Goal: Information Seeking & Learning: Learn about a topic

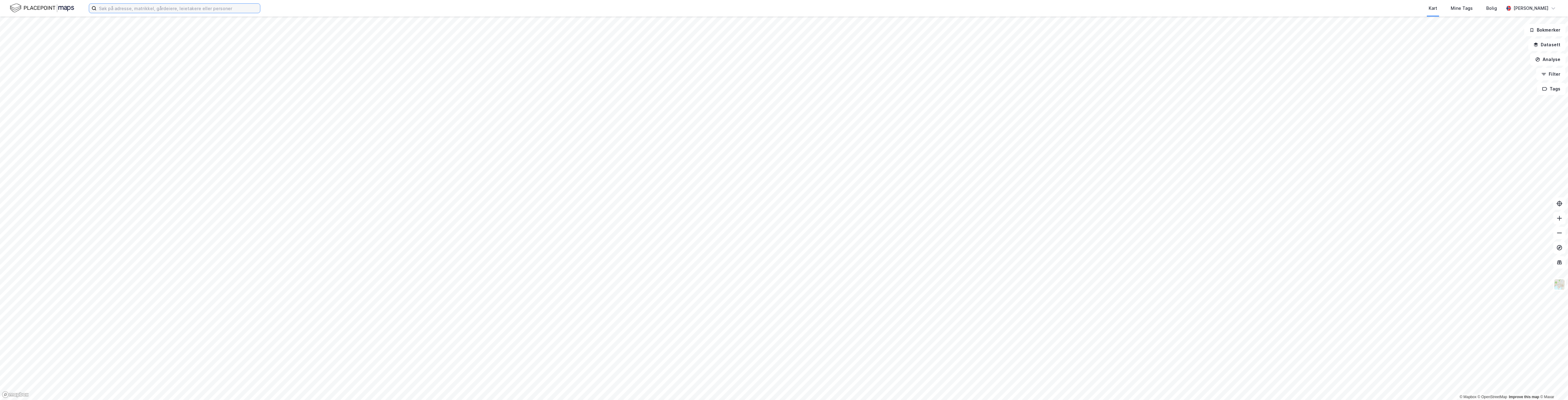
click at [178, 6] on input at bounding box center [178, 8] width 164 height 9
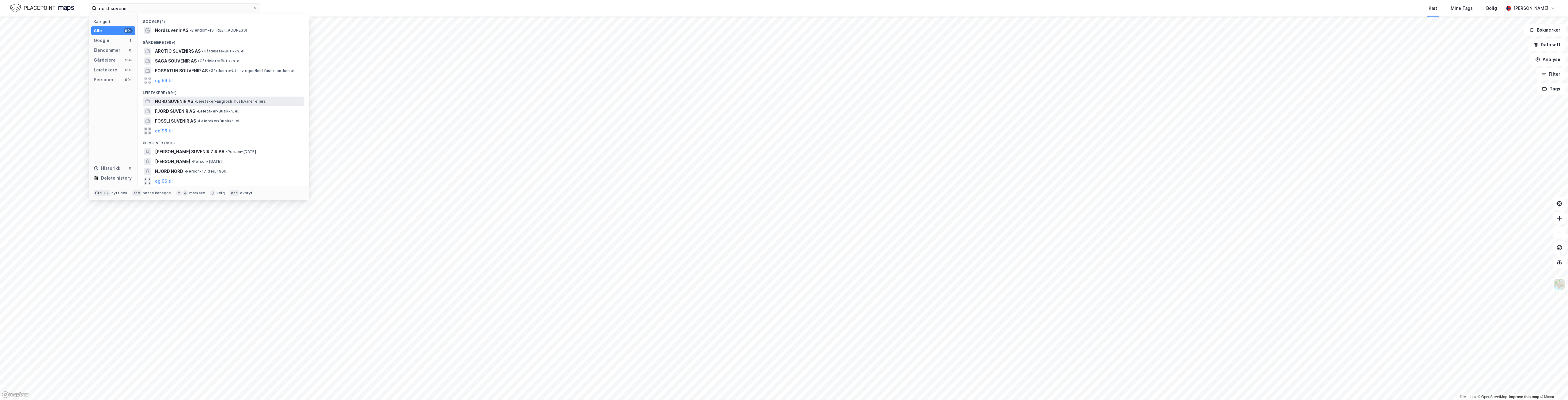
click at [172, 103] on span "NORD SUVENIR AS" at bounding box center [174, 101] width 38 height 7
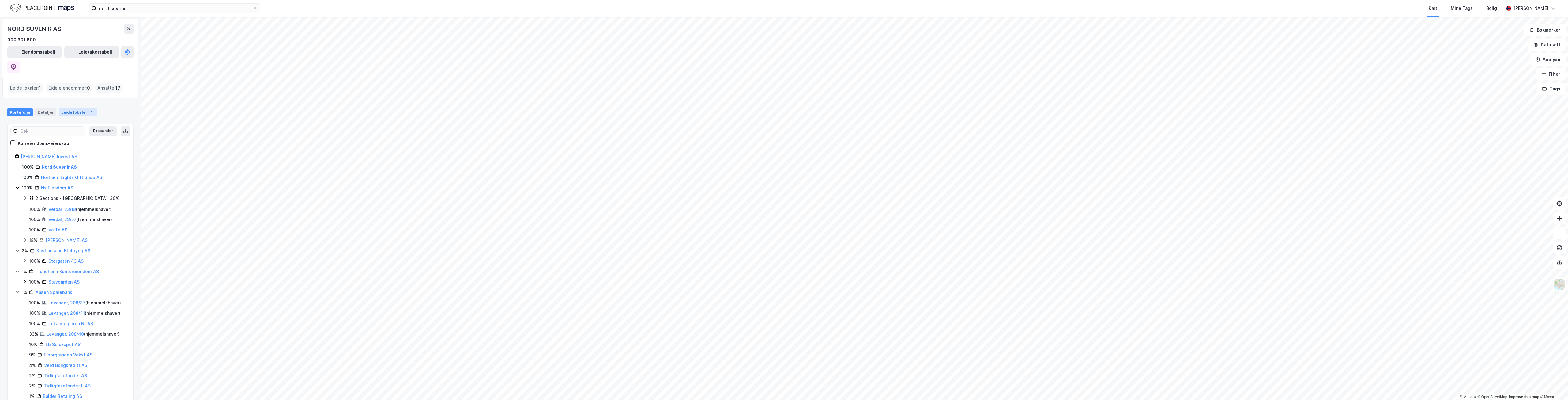
click at [72, 108] on div "Leide lokaler 1" at bounding box center [78, 112] width 38 height 9
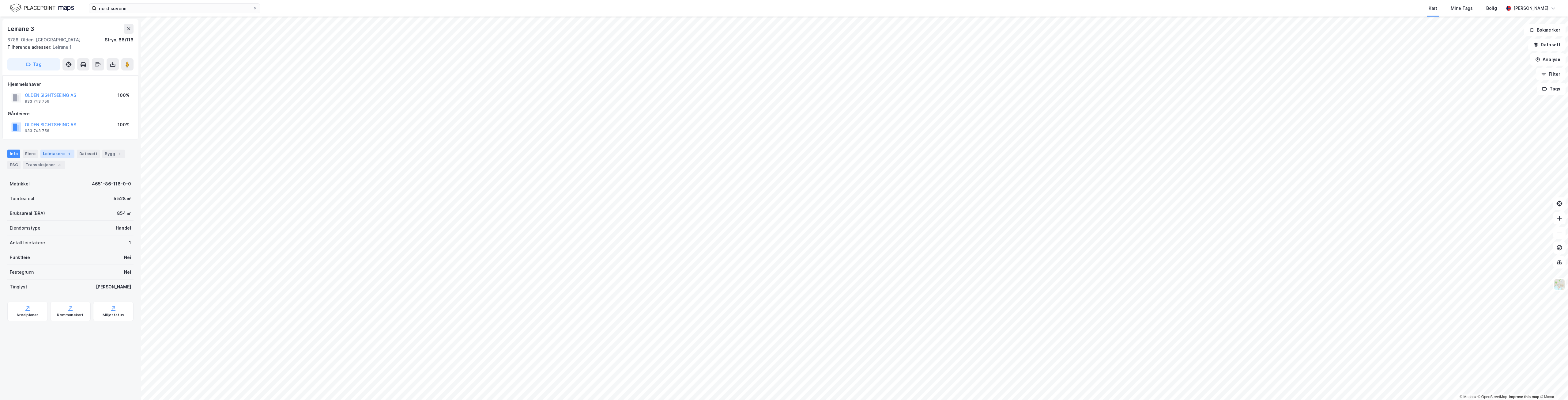
click at [46, 154] on div "Leietakere 1" at bounding box center [57, 154] width 34 height 9
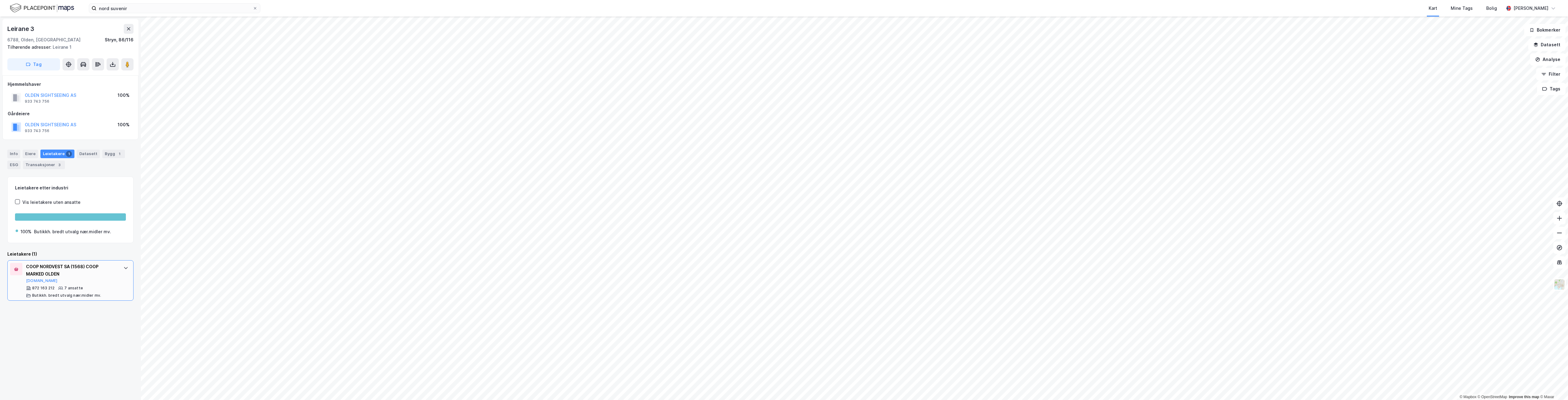
click at [124, 268] on icon at bounding box center [126, 268] width 5 height 5
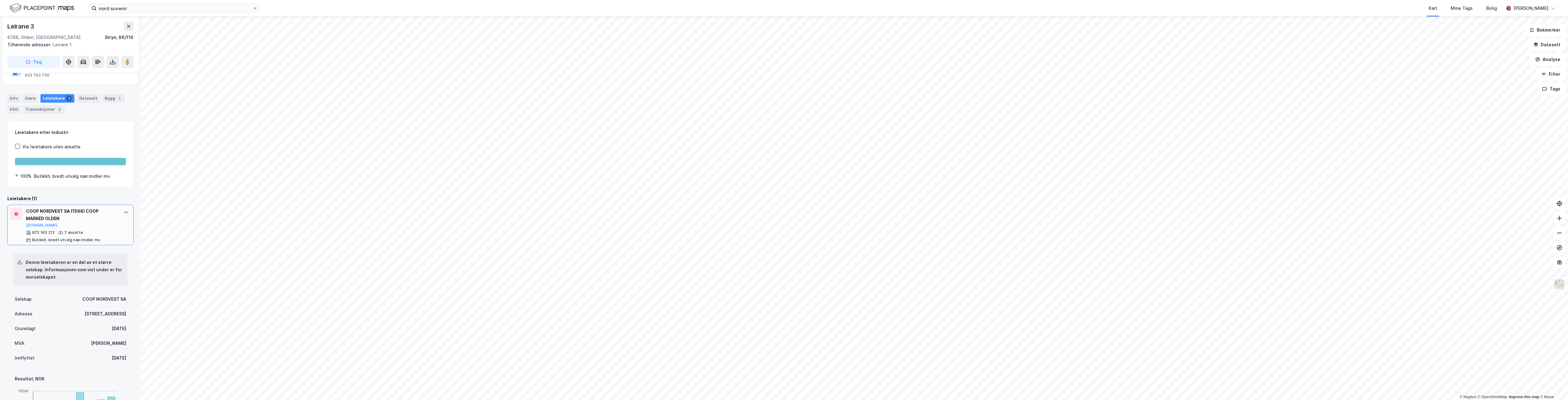
scroll to position [56, 0]
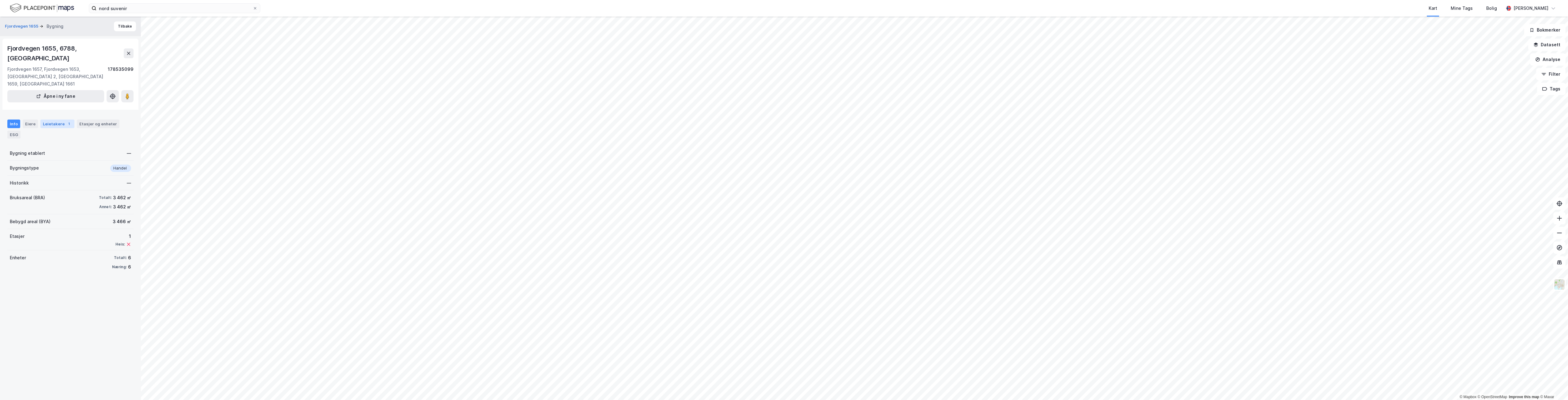
click at [55, 119] on div "Leietakere 1" at bounding box center [57, 124] width 34 height 9
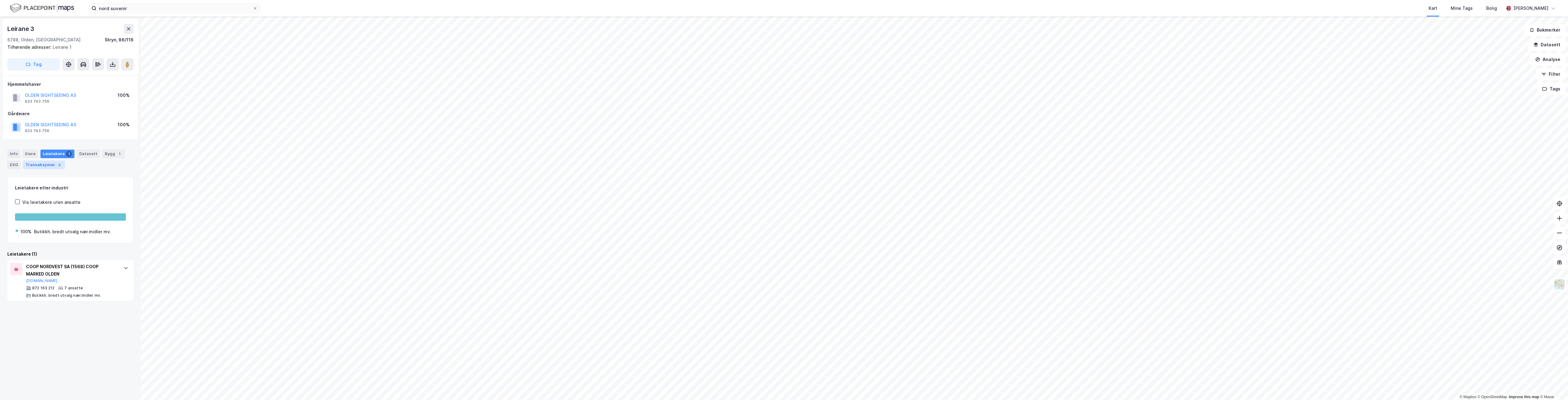
click at [44, 165] on div "Transaksjoner 3" at bounding box center [44, 165] width 42 height 9
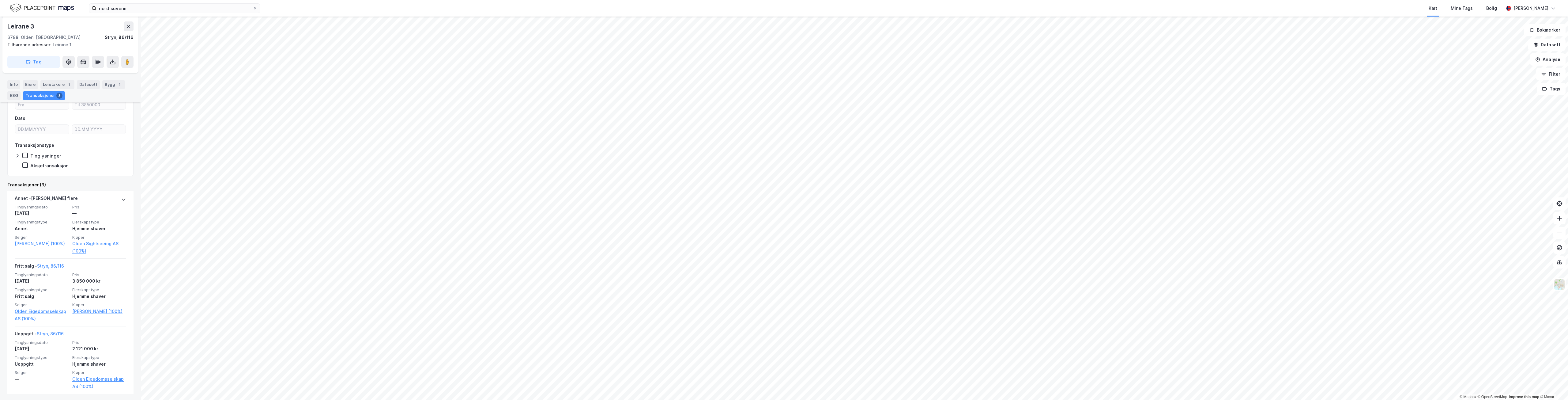
scroll to position [94, 0]
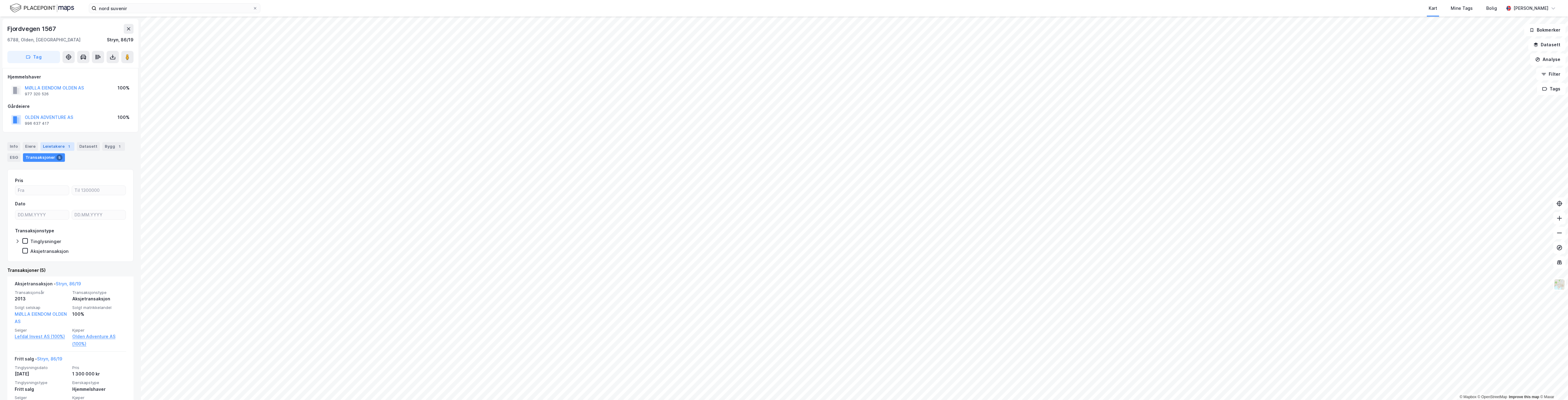
click at [54, 146] on div "Leietakere 1" at bounding box center [57, 146] width 34 height 9
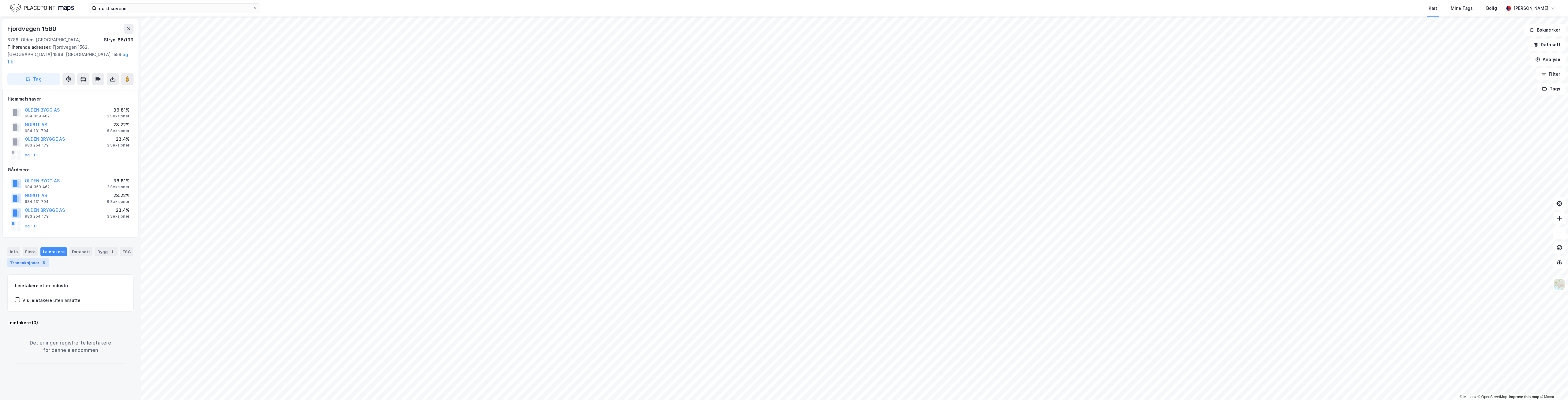
click at [29, 258] on div "Transaksjoner 5" at bounding box center [28, 262] width 42 height 9
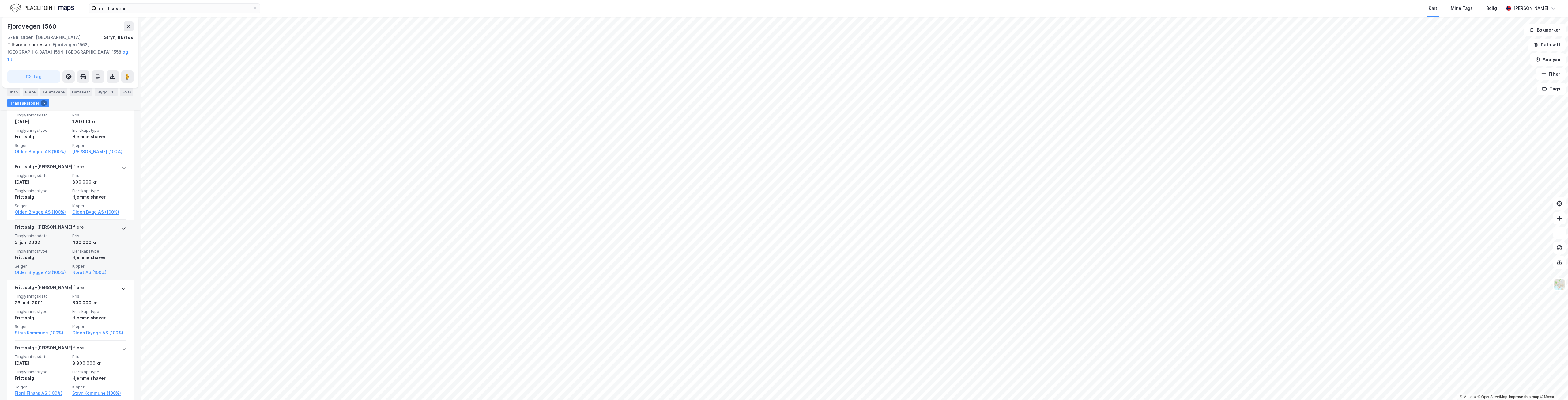
scroll to position [283, 0]
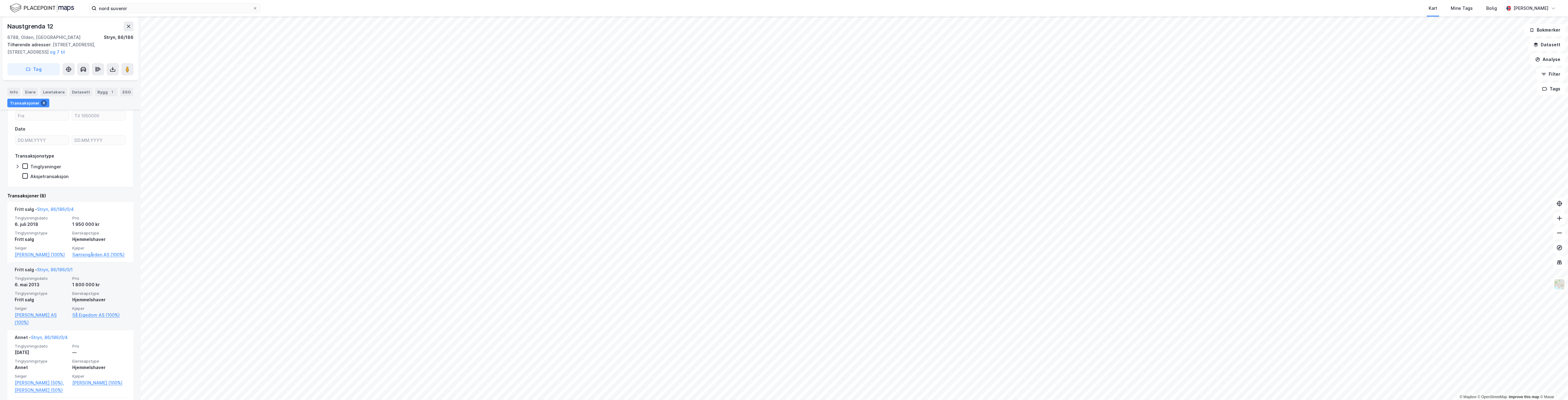
scroll to position [119, 0]
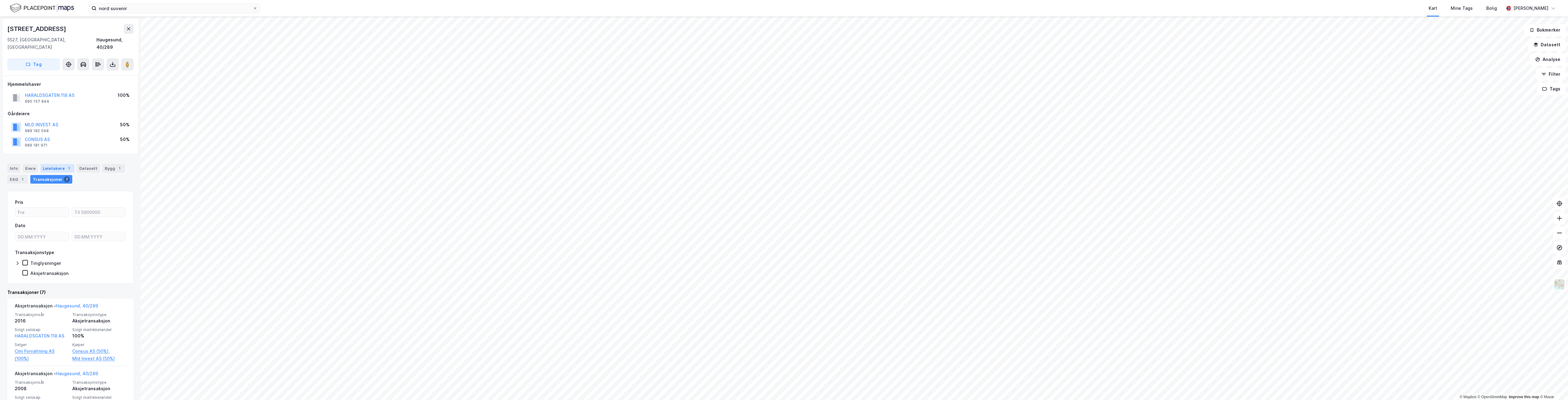
click at [61, 164] on div "Leietakere 1" at bounding box center [57, 168] width 34 height 9
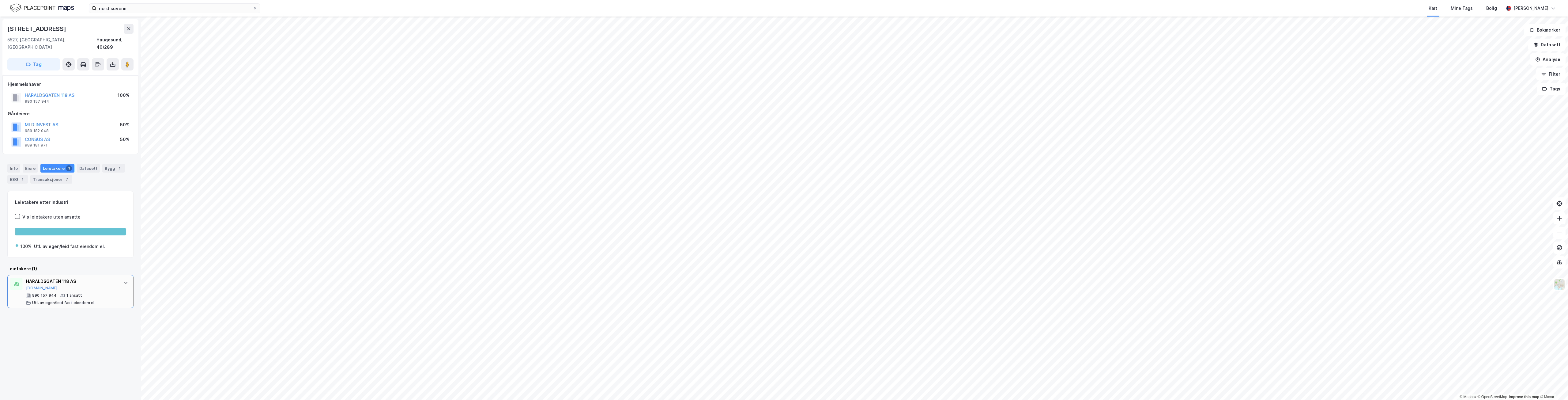
click at [124, 280] on icon at bounding box center [126, 282] width 5 height 5
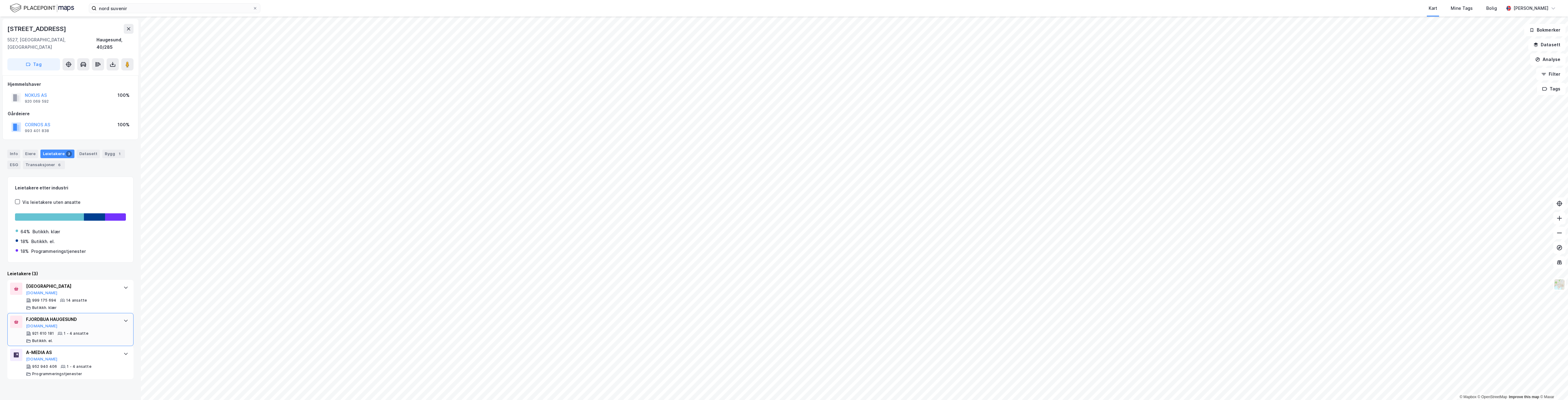
click at [124, 318] on icon at bounding box center [126, 320] width 5 height 5
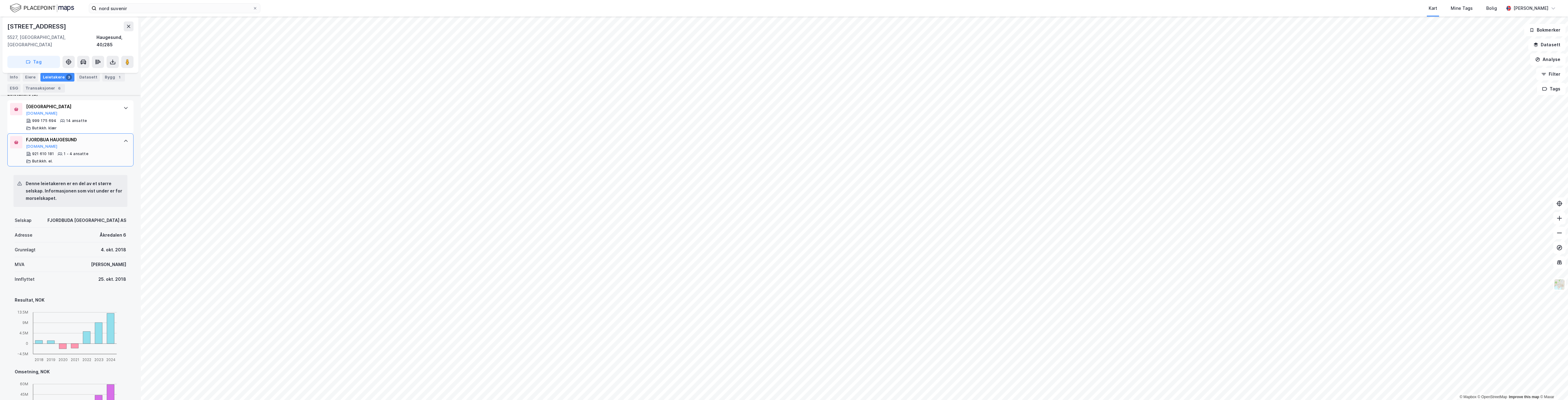
scroll to position [180, 0]
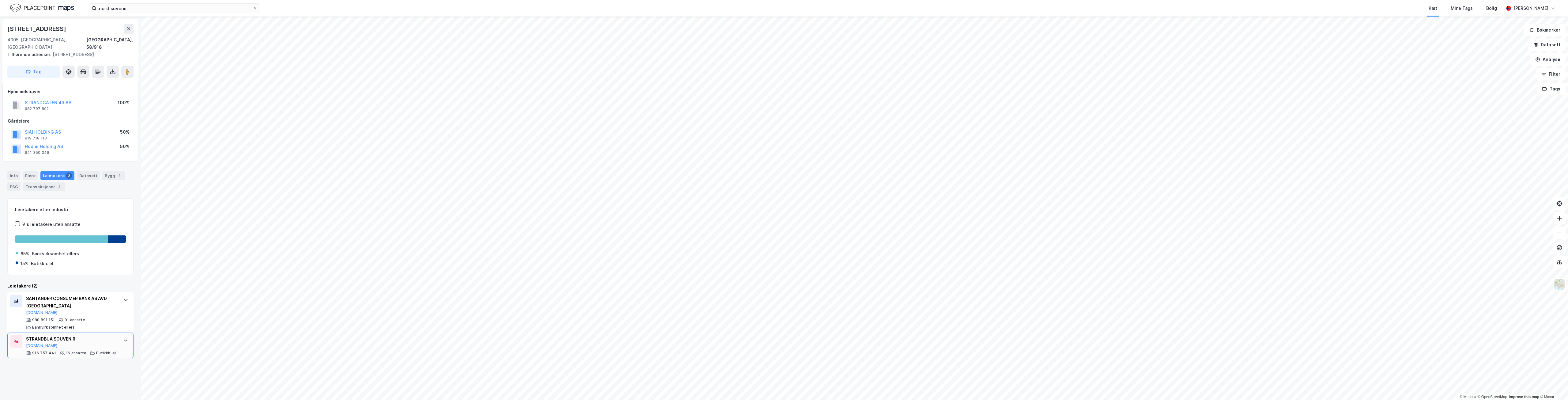
click at [121, 335] on div at bounding box center [125, 340] width 10 height 10
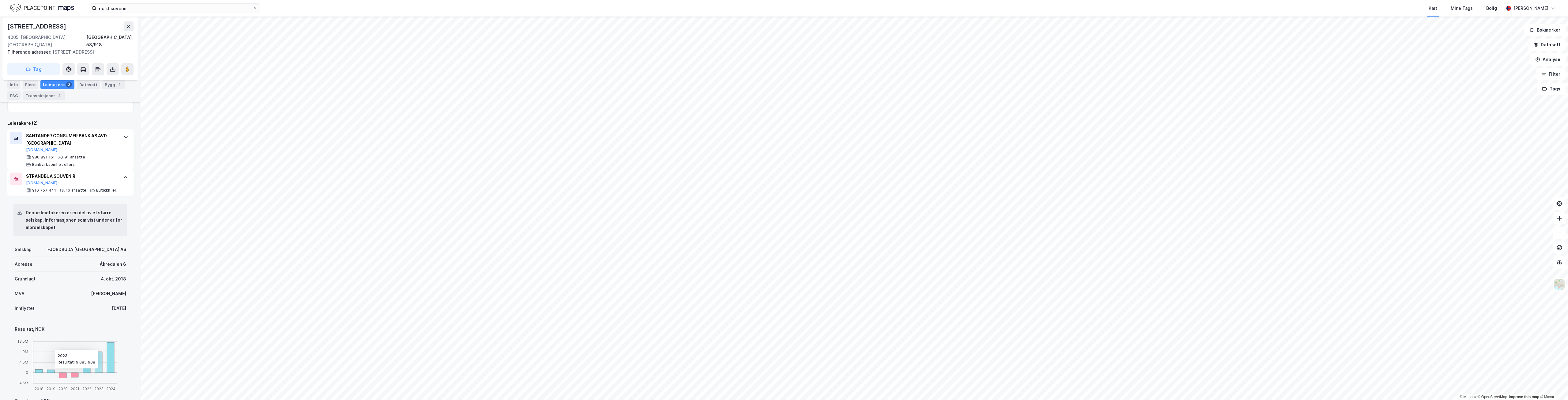
scroll to position [188, 0]
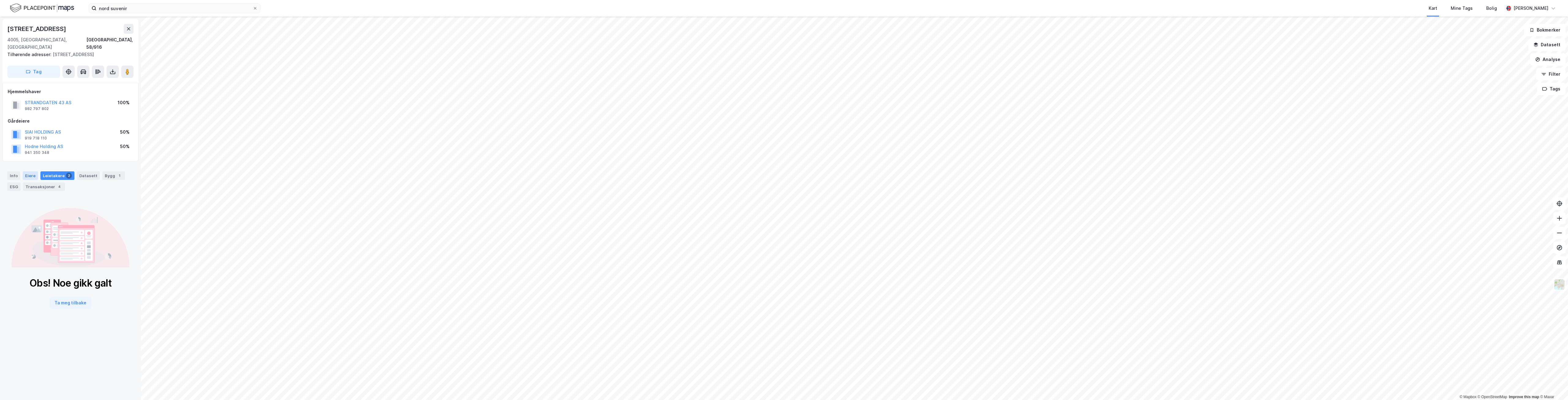
click at [37, 171] on div "Eiere" at bounding box center [30, 175] width 15 height 9
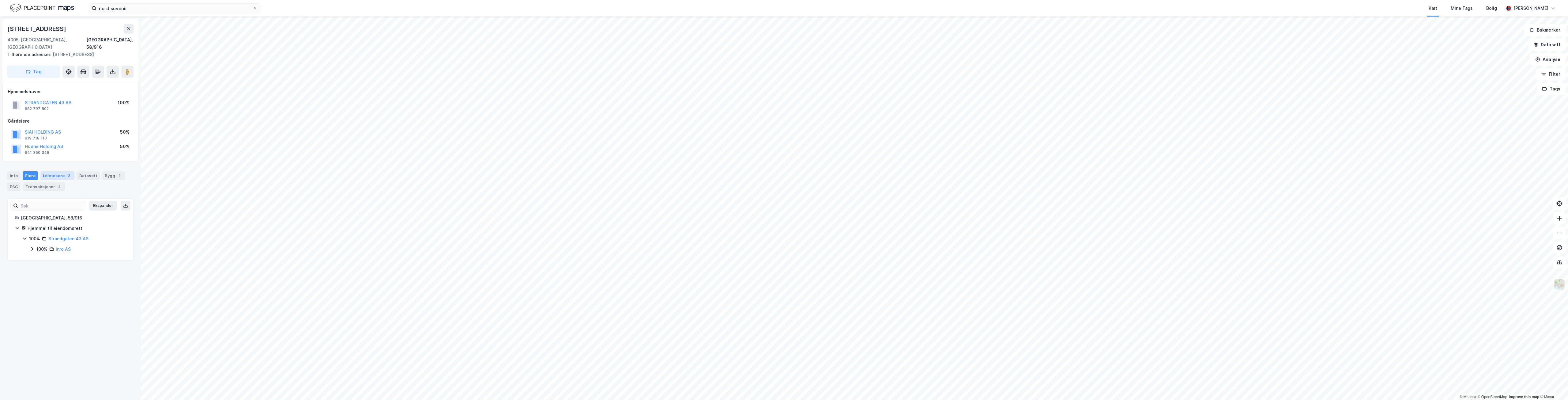
click at [52, 171] on div "Leietakere 2" at bounding box center [57, 175] width 34 height 9
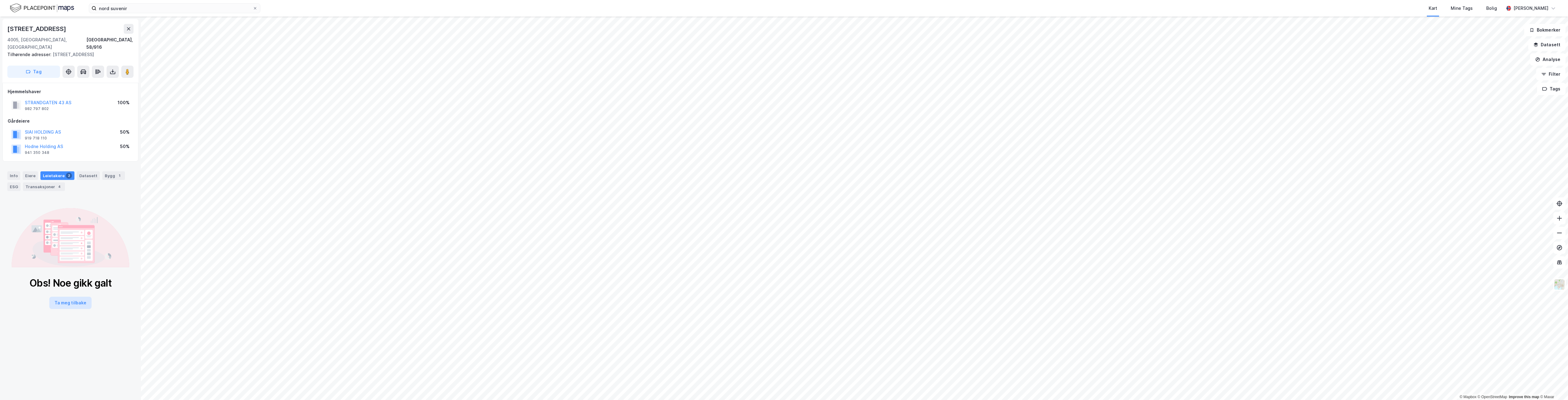
click at [63, 296] on button "Ta meg tilbake" at bounding box center [70, 303] width 42 height 12
click at [29, 171] on div "Eiere" at bounding box center [30, 175] width 15 height 9
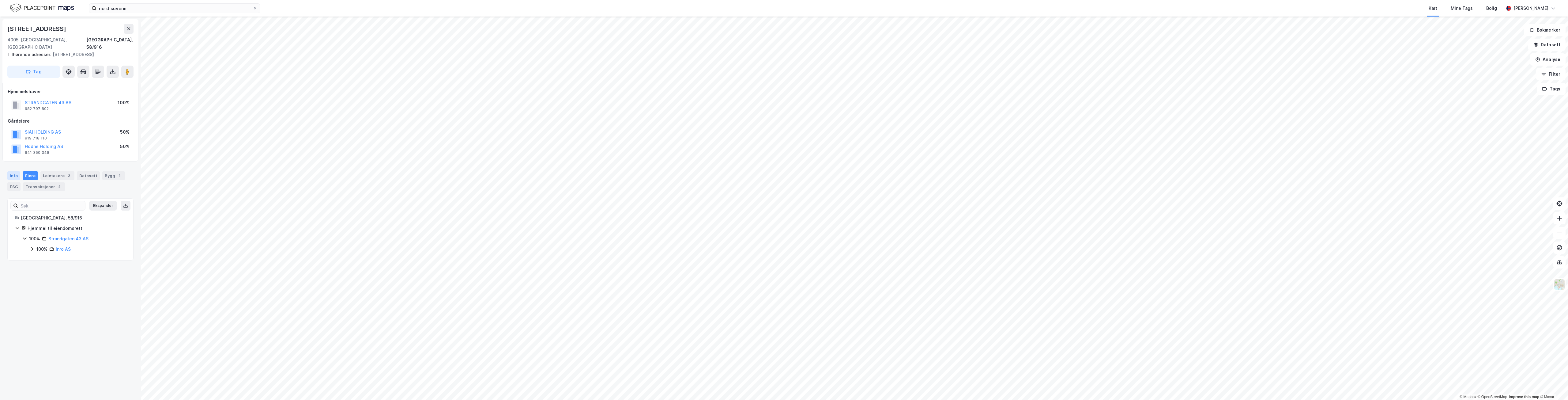
click at [15, 171] on div "Info" at bounding box center [13, 175] width 13 height 9
click at [13, 182] on div "ESG" at bounding box center [14, 186] width 13 height 9
click at [49, 182] on div "Transaksjoner 4" at bounding box center [44, 186] width 42 height 9
click at [55, 171] on div "Leietakere 2" at bounding box center [57, 175] width 34 height 9
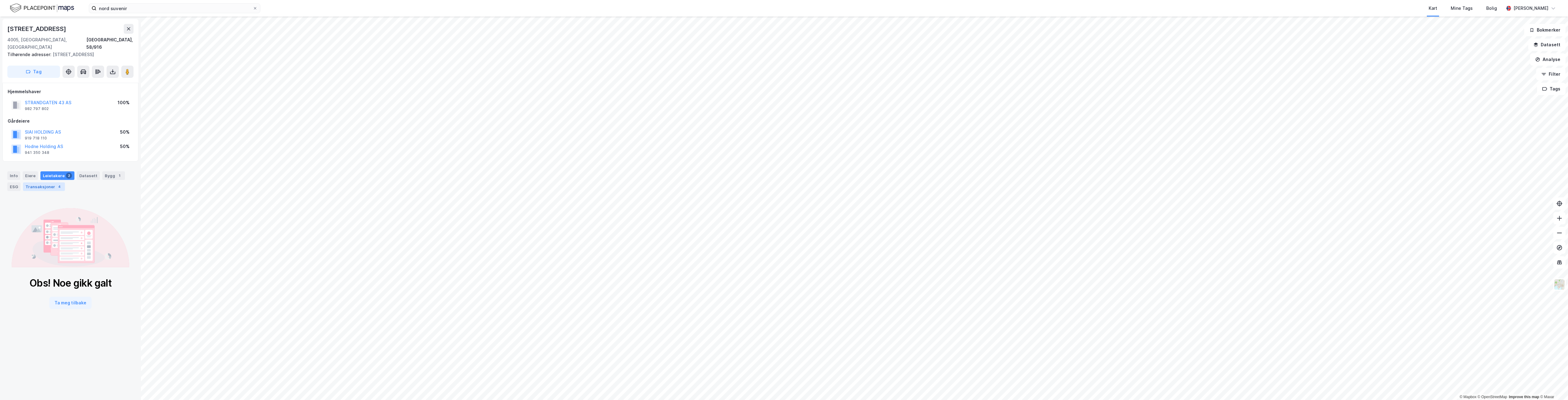
click at [53, 182] on div "Transaksjoner 4" at bounding box center [44, 186] width 42 height 9
click at [15, 171] on div "Info" at bounding box center [13, 175] width 13 height 9
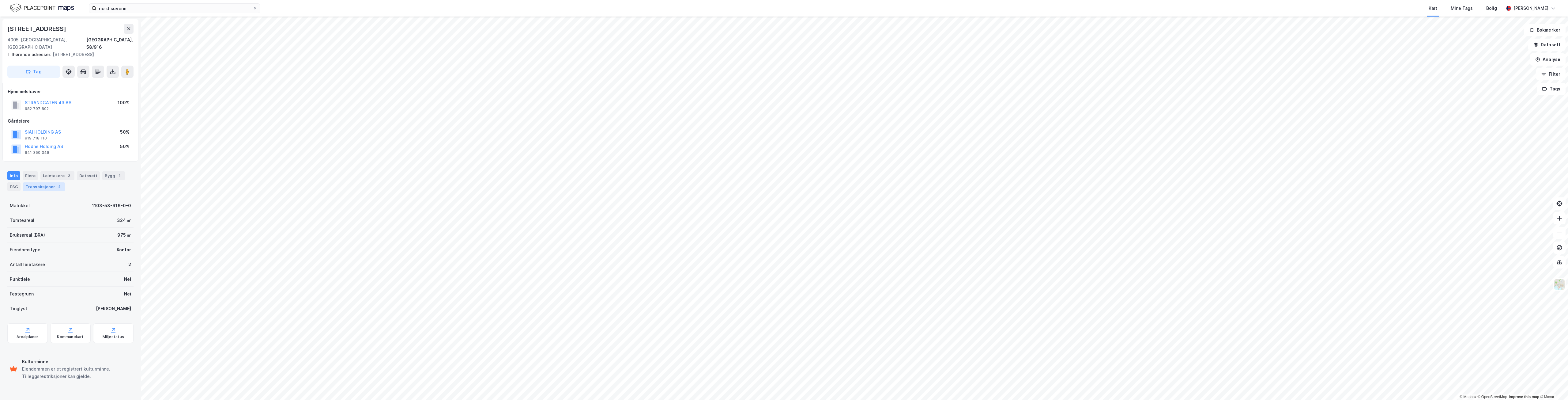
click at [48, 182] on div "Transaksjoner 4" at bounding box center [44, 186] width 42 height 9
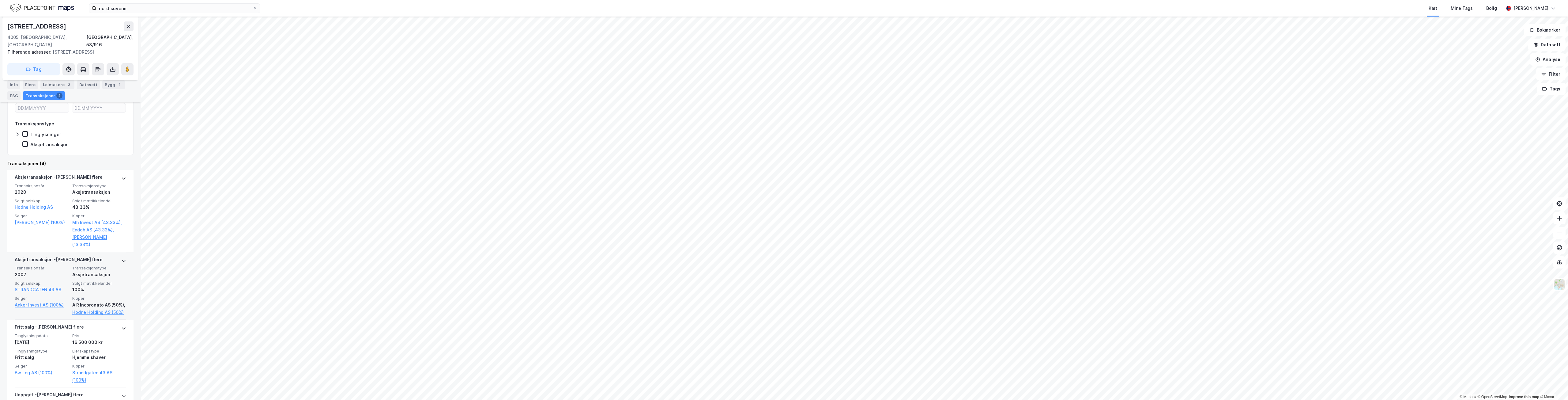
scroll to position [141, 0]
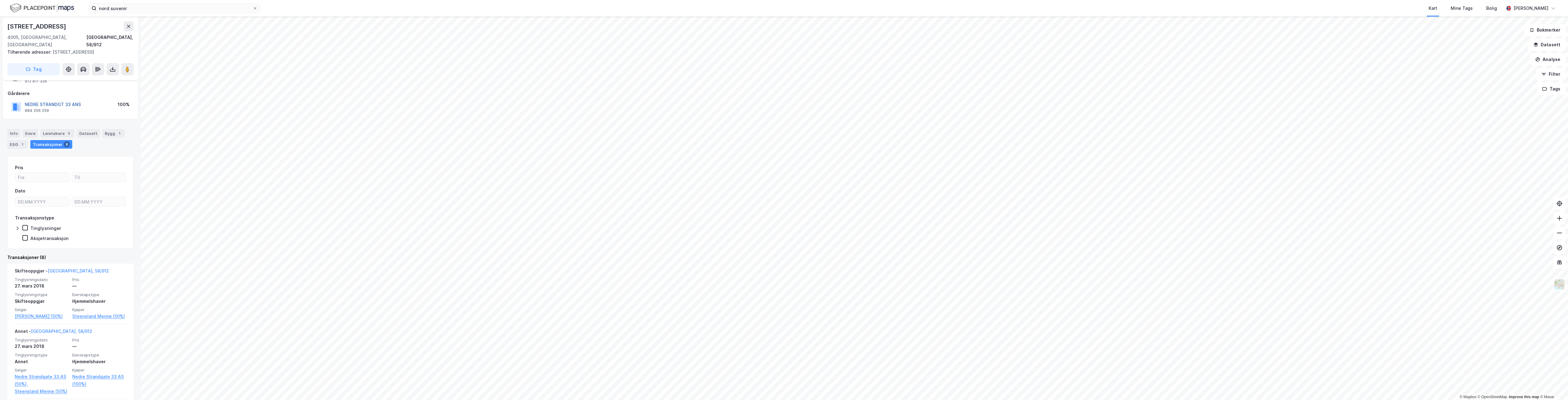
scroll to position [28, 0]
click at [58, 128] on div "Leietakere 5" at bounding box center [57, 133] width 34 height 9
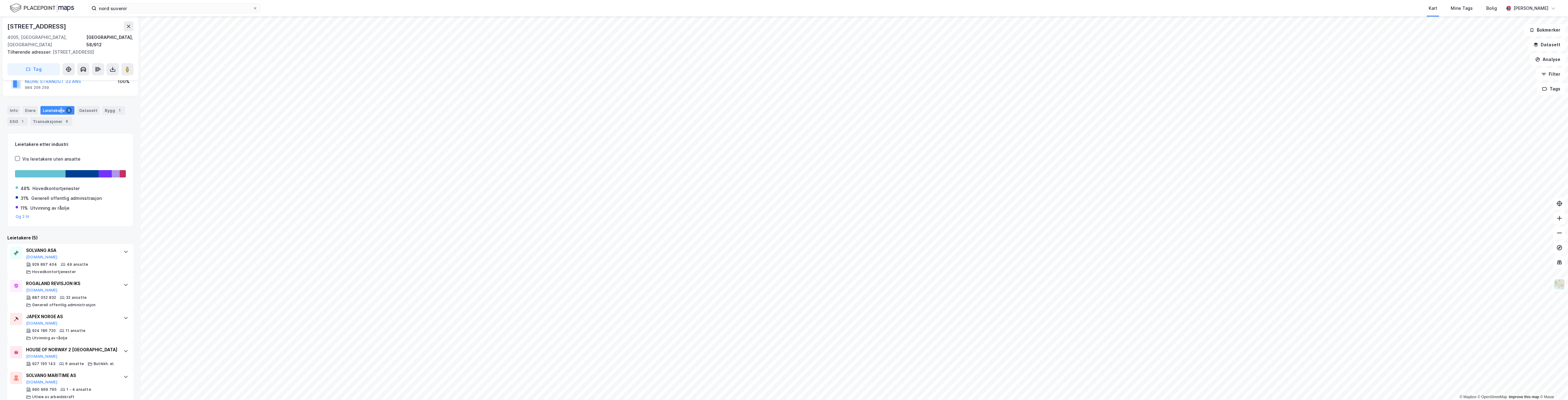
scroll to position [53, 0]
click at [124, 346] on icon at bounding box center [126, 349] width 5 height 5
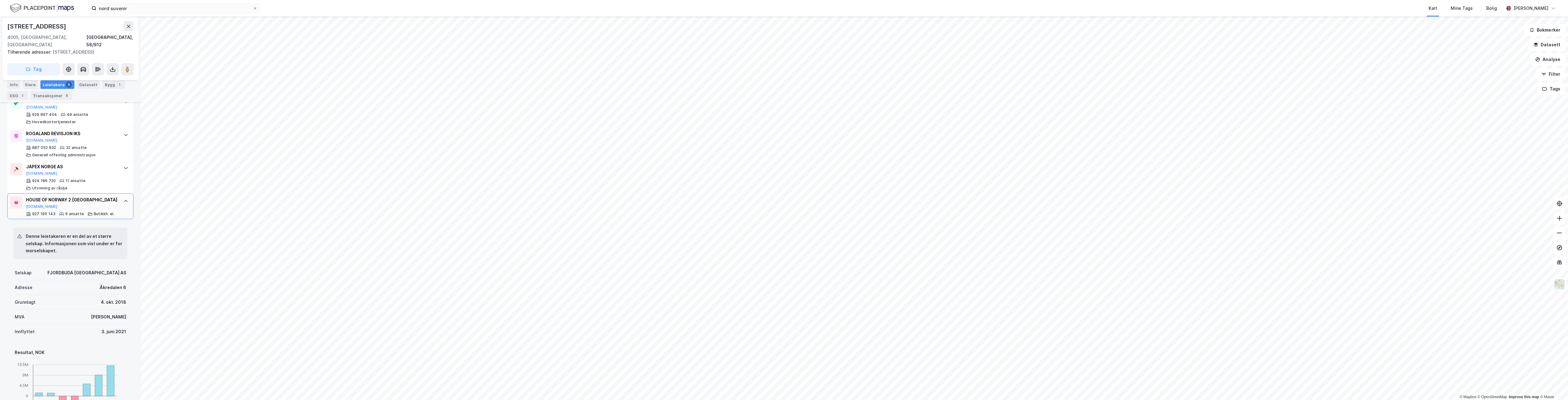
scroll to position [202, 0]
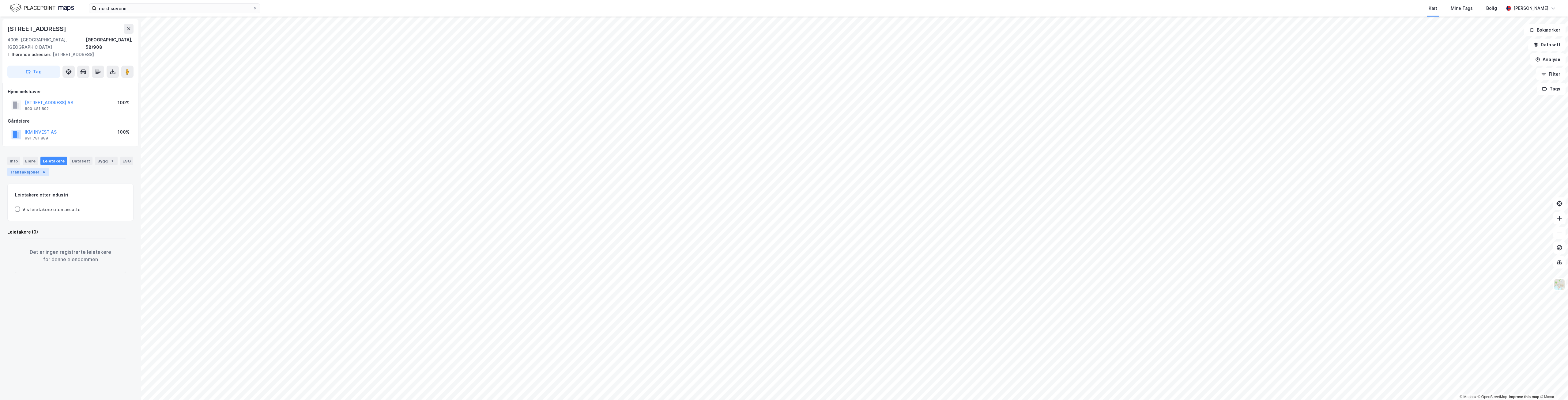
click at [29, 167] on div "Transaksjoner 4" at bounding box center [28, 172] width 42 height 9
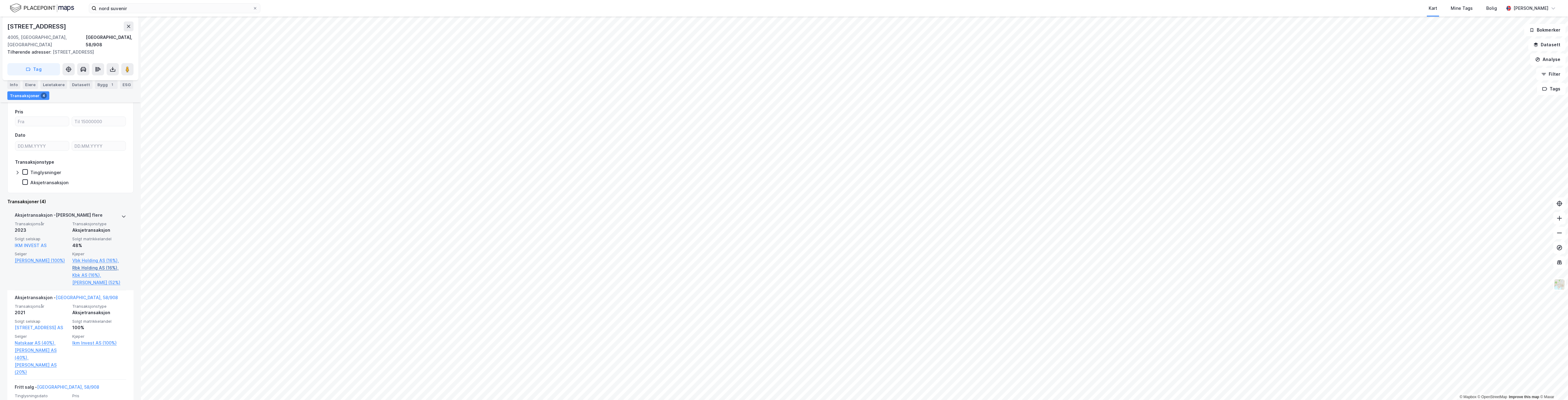
scroll to position [84, 0]
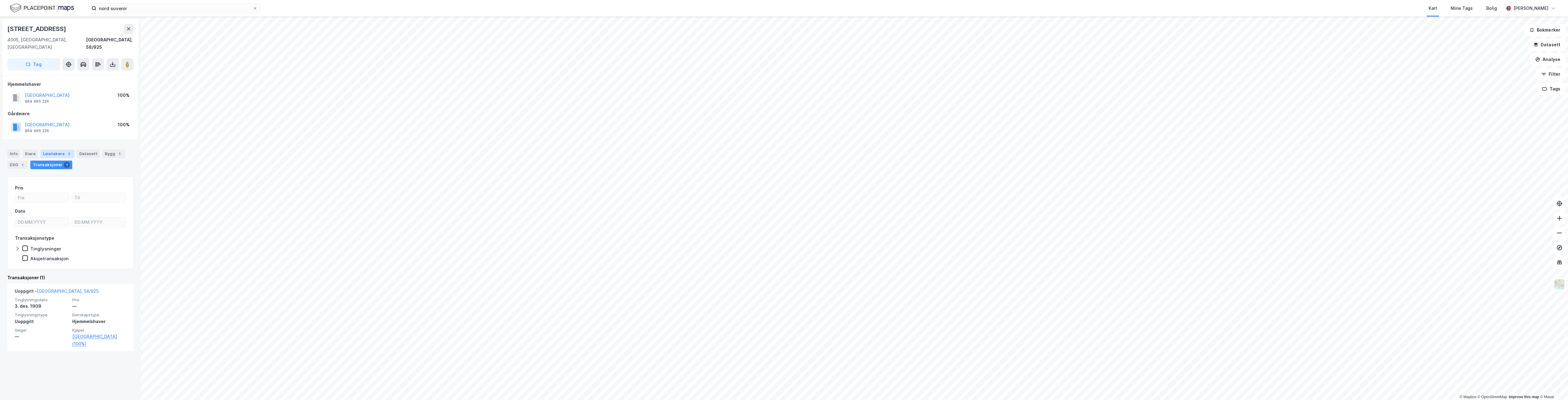
click at [61, 150] on div "Leietakere 2" at bounding box center [57, 154] width 34 height 9
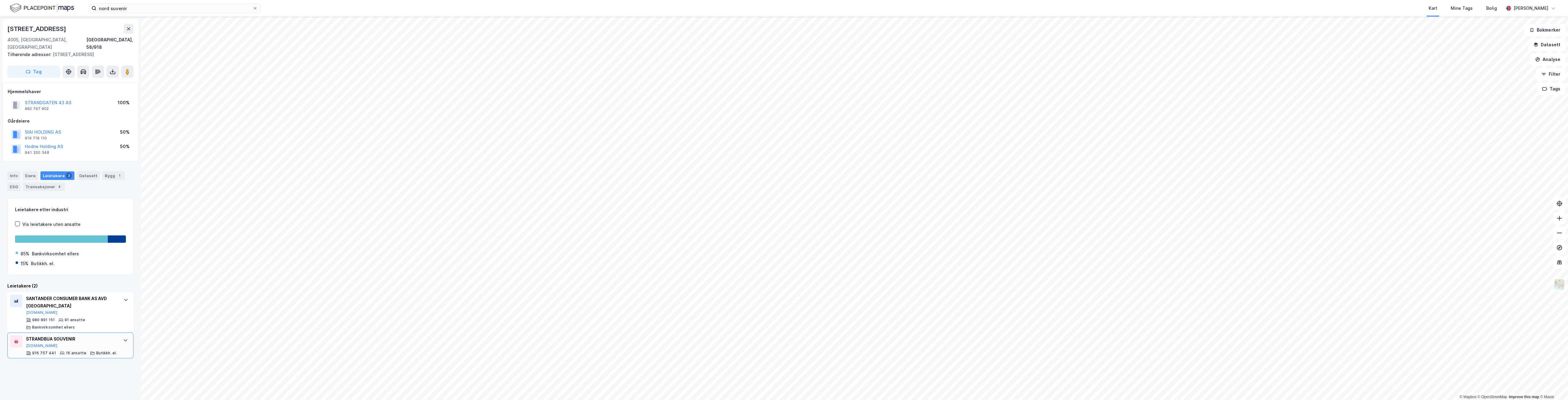
click at [116, 337] on div "STRANDBUA SOUVENIR [DOMAIN_NAME] 916 757 441 16 ansatte Butikkh. el." at bounding box center [70, 345] width 126 height 26
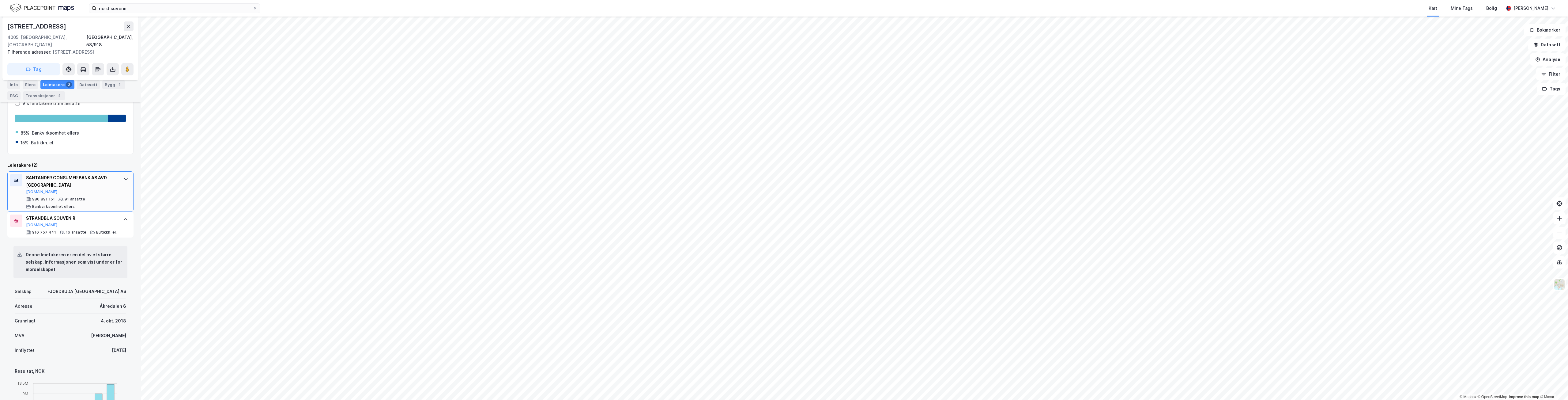
scroll to position [126, 0]
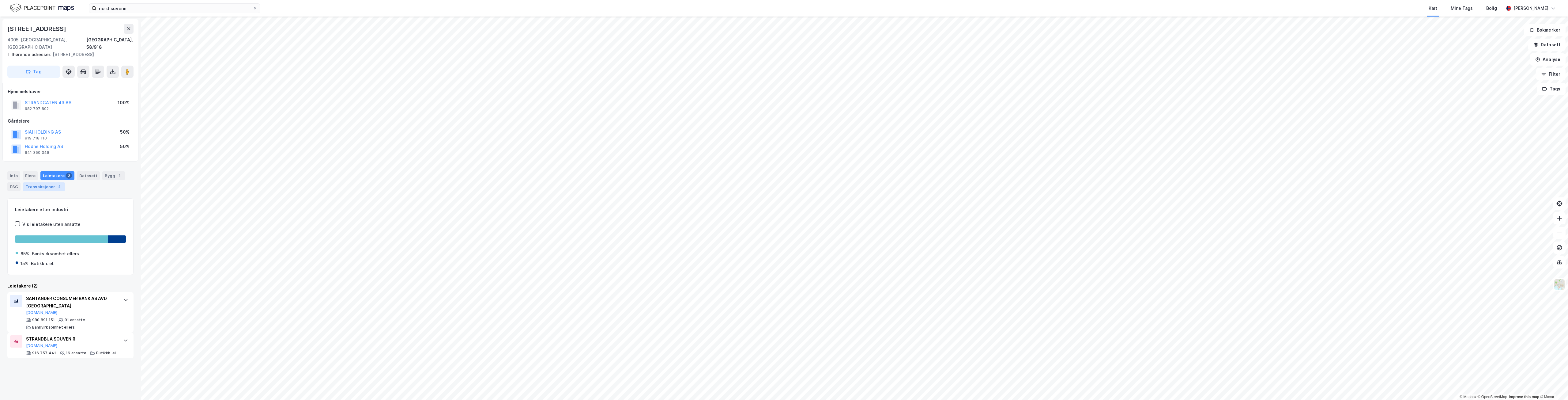
click at [47, 182] on div "Transaksjoner 4" at bounding box center [44, 186] width 42 height 9
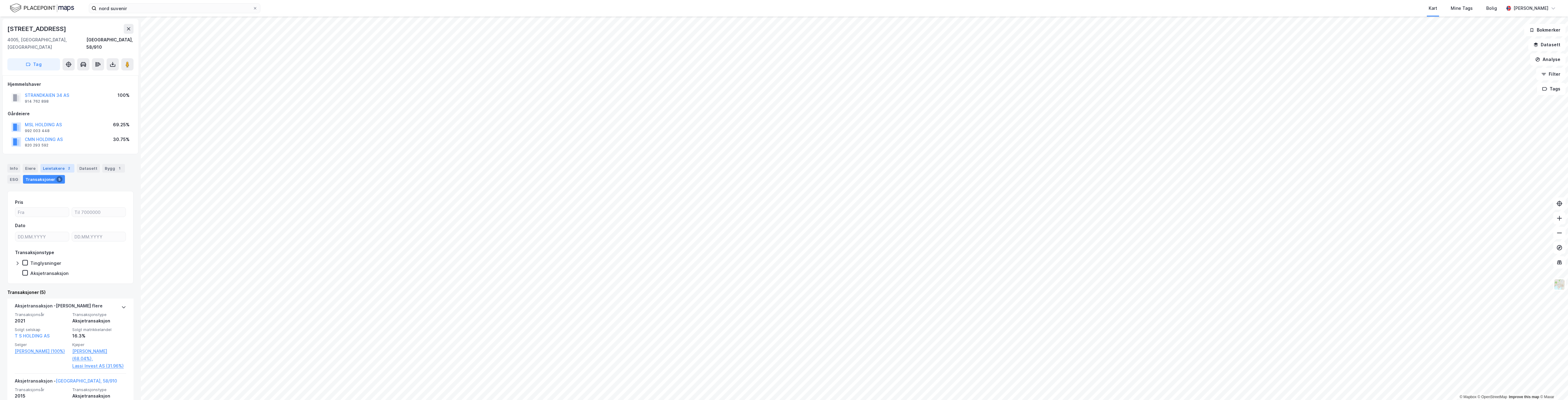
click at [61, 164] on div "Leietakere 2" at bounding box center [57, 168] width 34 height 9
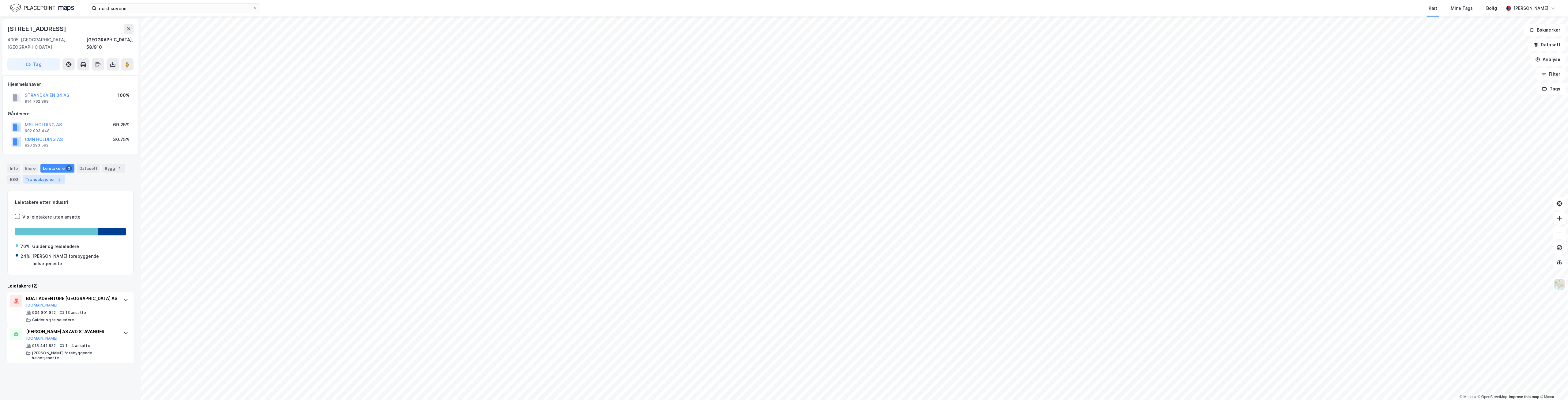
click at [47, 175] on div "Transaksjoner 5" at bounding box center [44, 179] width 42 height 9
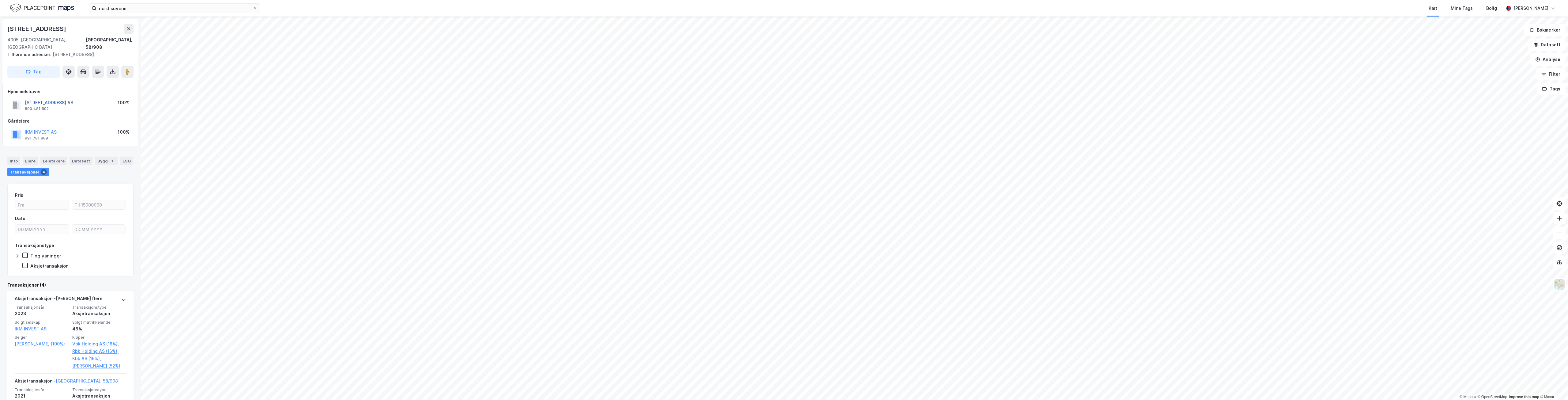
drag, startPoint x: 99, startPoint y: 93, endPoint x: 26, endPoint y: 96, distance: 73.1
click at [26, 97] on div "[STREET_ADDRESS] AS 890 481 892 100%" at bounding box center [71, 105] width 125 height 15
copy button "[STREET_ADDRESS] AS"
drag, startPoint x: 91, startPoint y: 125, endPoint x: 23, endPoint y: 125, distance: 68.0
click at [23, 127] on div "NEDRE STRANDGT 33 ANS 984 206 259 100%" at bounding box center [71, 135] width 125 height 15
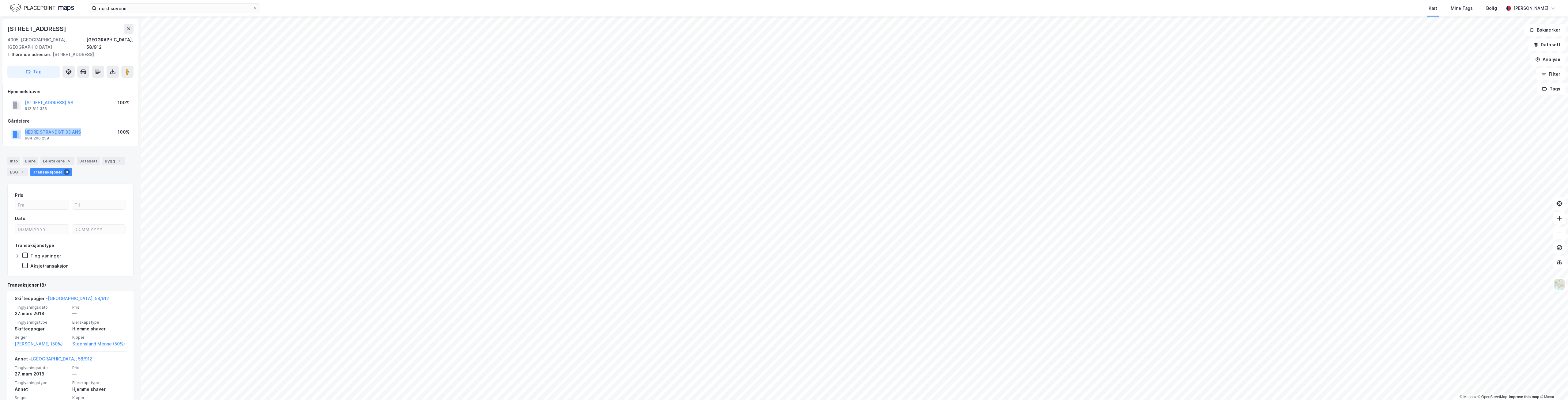
copy button "NEDRE STRANDGT 33 ANS"
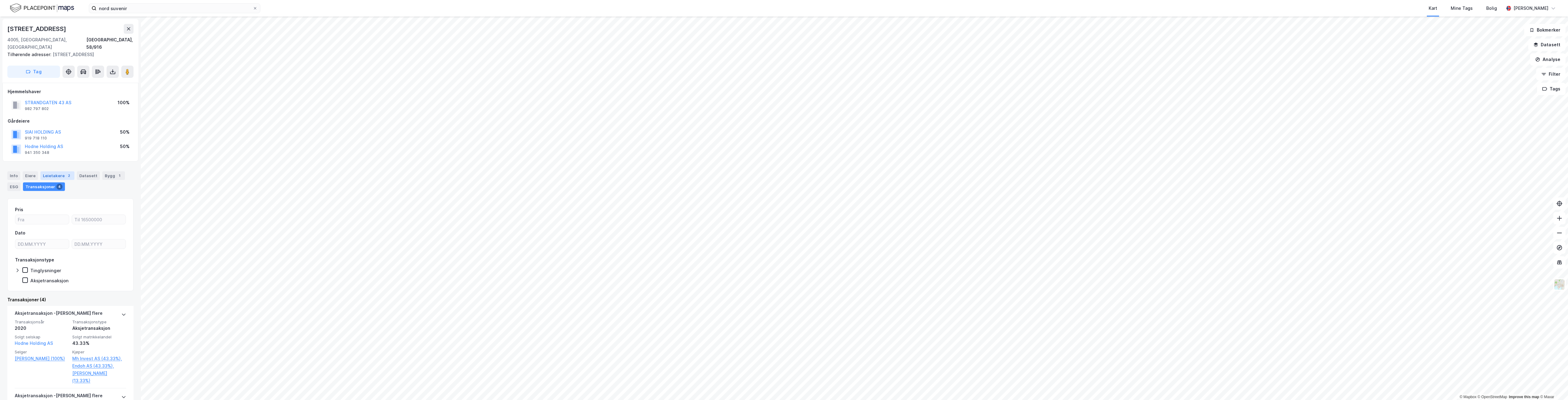
click at [66, 172] on div "2" at bounding box center [69, 175] width 6 height 6
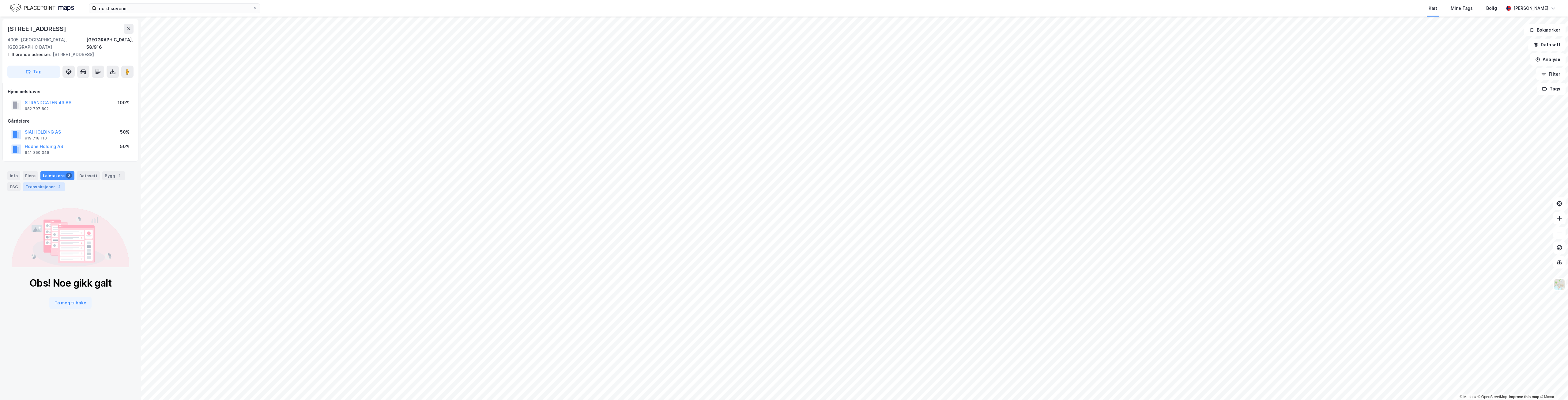
click at [43, 182] on div "Transaksjoner 4" at bounding box center [44, 186] width 42 height 9
click at [0, 0] on button "SIAI HOLDING AS" at bounding box center [0, 0] width 0 height 0
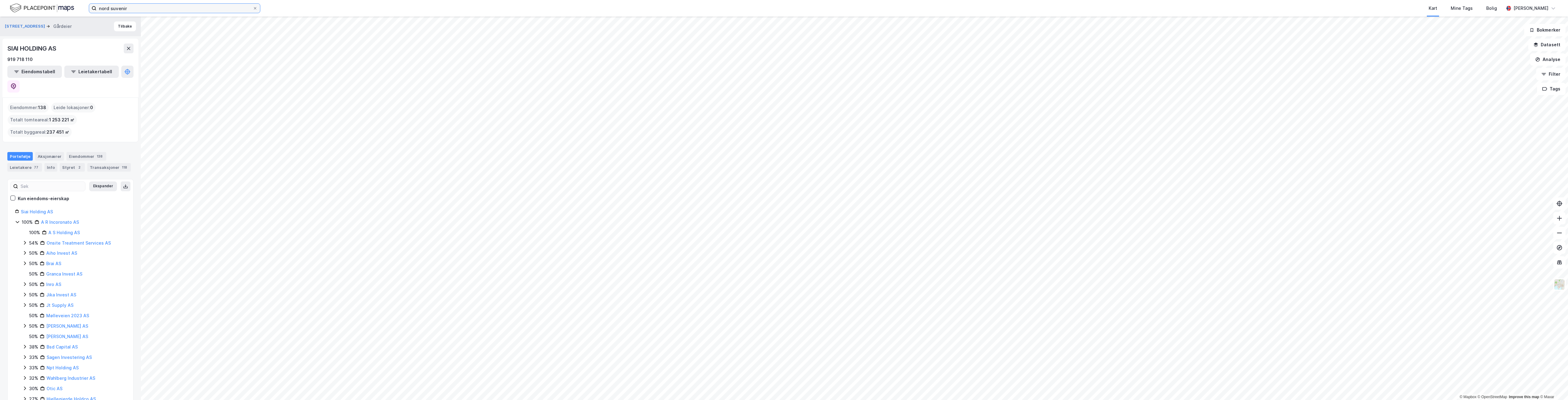
click at [144, 10] on input "nord suvenir" at bounding box center [174, 8] width 156 height 9
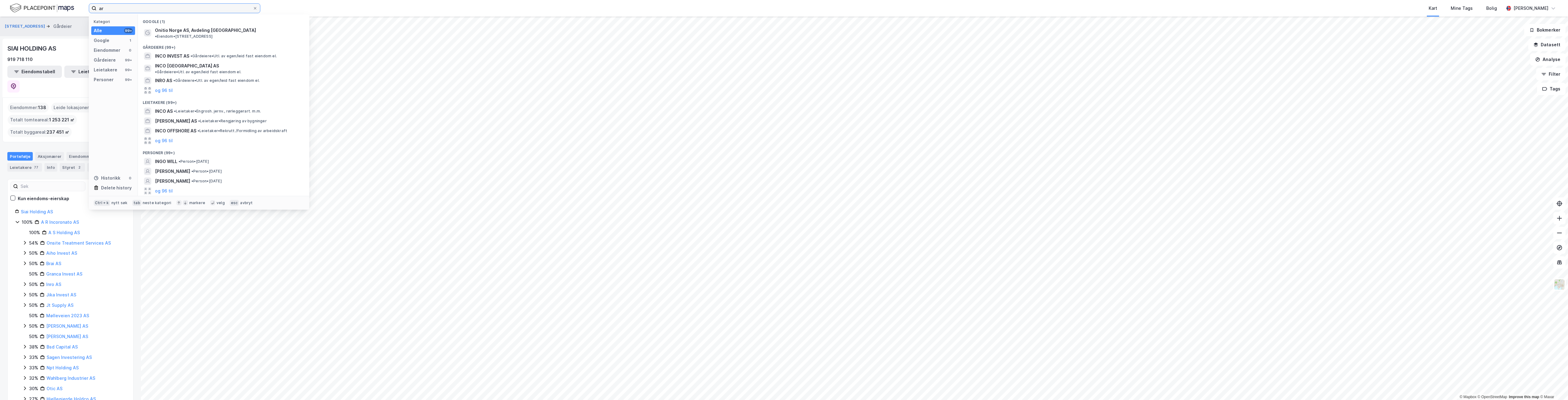
type input "a"
type input "[PERSON_NAME] smedvig"
click at [169, 110] on button "og 96 til" at bounding box center [164, 110] width 18 height 7
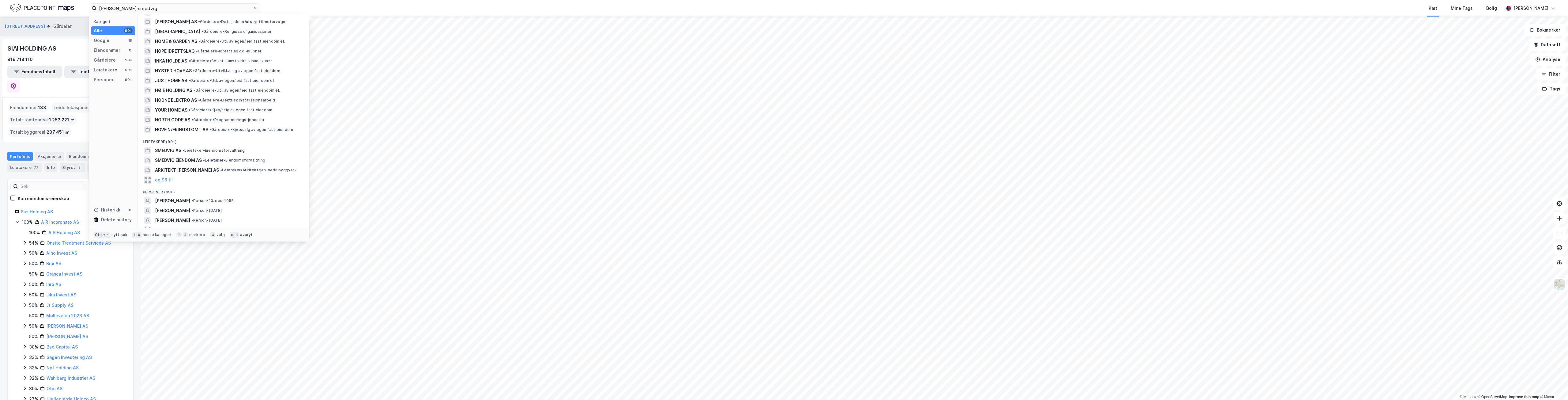
scroll to position [948, 0]
click at [164, 194] on span "[PERSON_NAME]" at bounding box center [173, 198] width 35 height 7
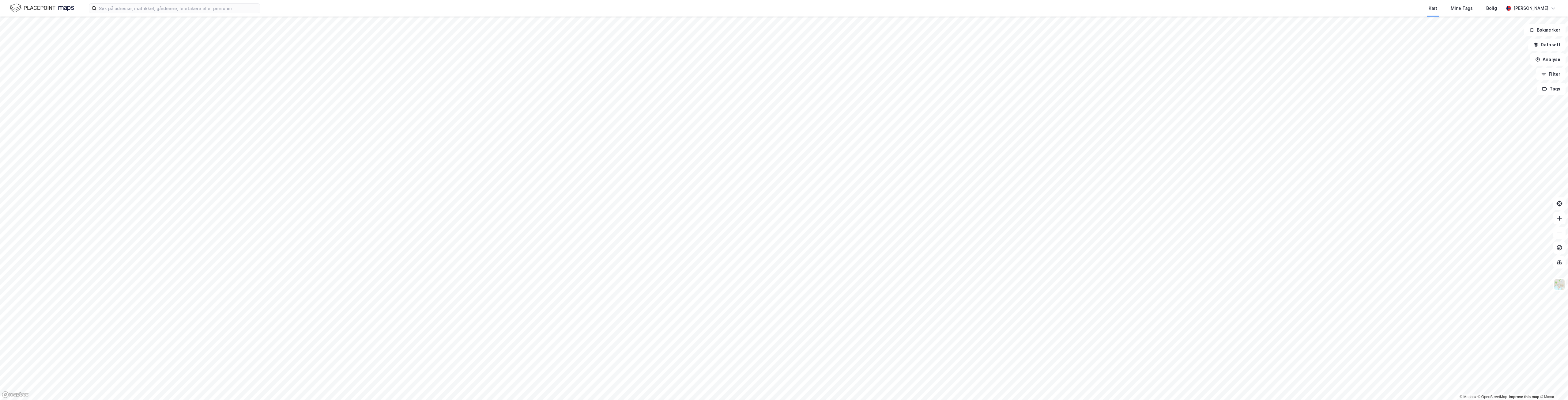
click at [153, 14] on div "Kart Mine Tags Bolig Hugo Korsmo" at bounding box center [784, 8] width 1568 height 16
click at [156, 9] on input at bounding box center [178, 8] width 164 height 9
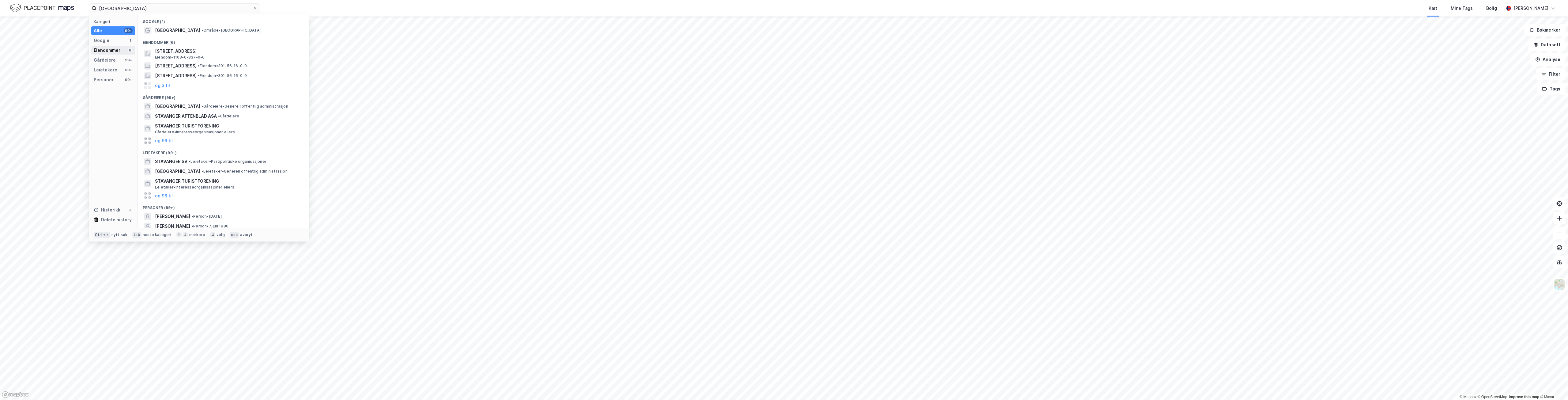
click at [108, 51] on div "Eiendommer" at bounding box center [107, 50] width 27 height 7
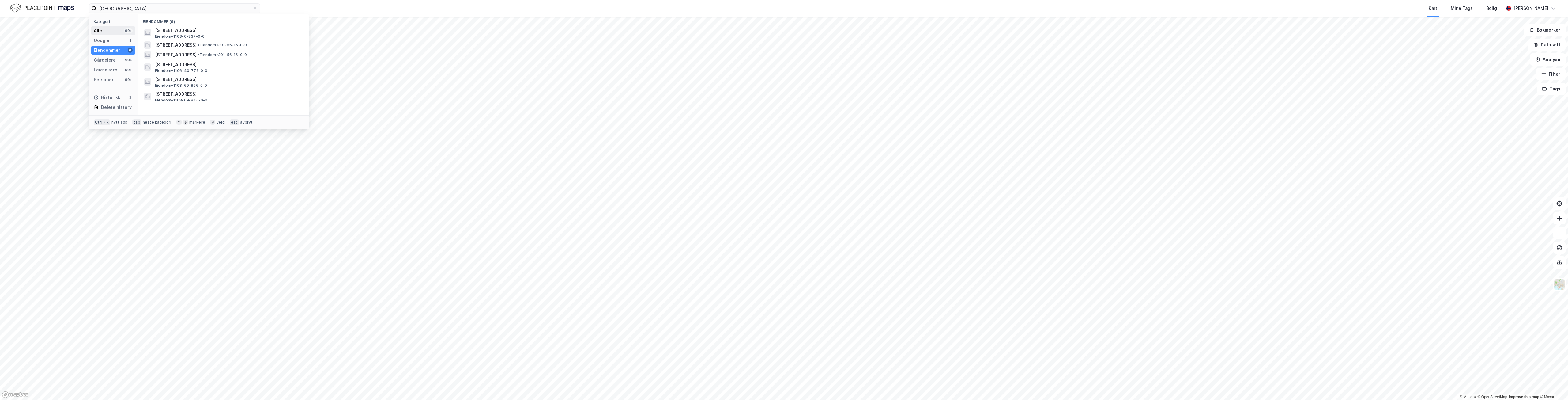
click at [105, 32] on div "Alle 99+" at bounding box center [113, 30] width 44 height 9
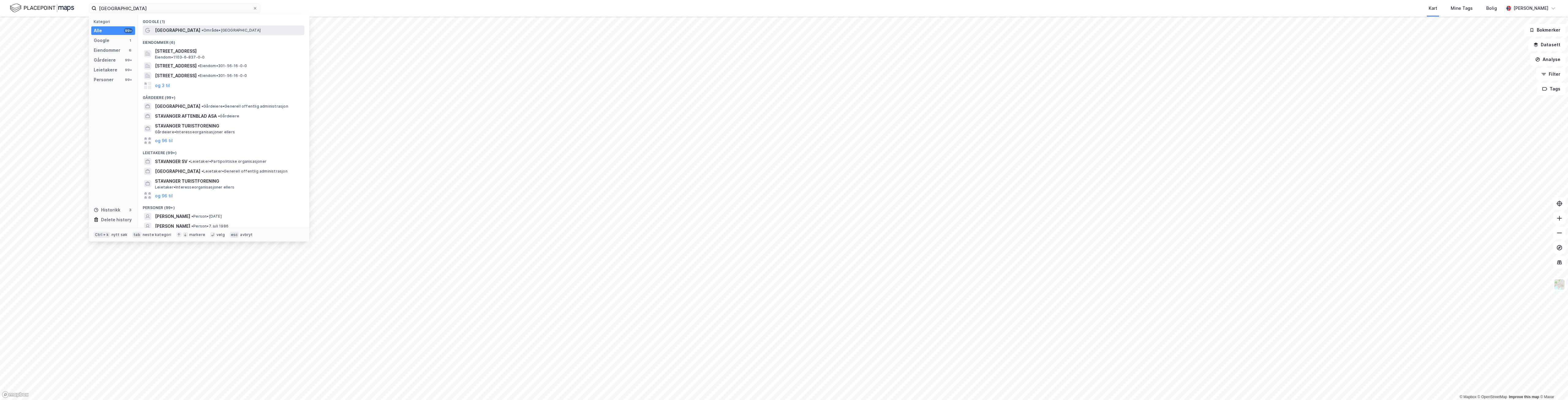
click at [167, 31] on span "[GEOGRAPHIC_DATA]" at bounding box center [178, 30] width 45 height 7
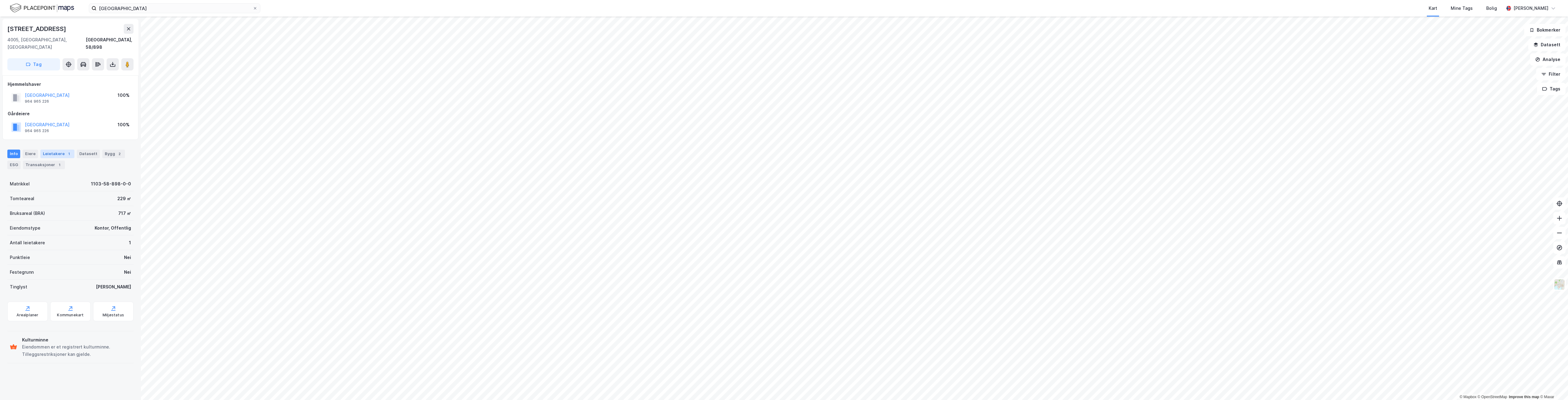
click at [61, 150] on div "Leietakere 1" at bounding box center [57, 154] width 34 height 9
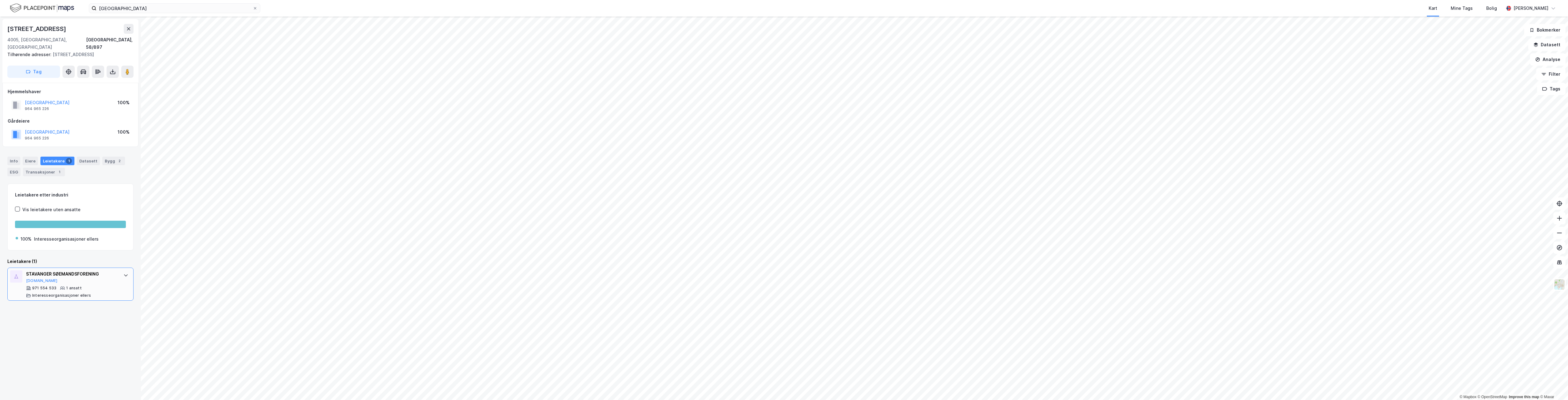
click at [116, 267] on div "STAVANGER SØEMANDSFORENING Proff.no 971 554 533 1 ansatt Interesseorganisasjone…" at bounding box center [70, 284] width 126 height 33
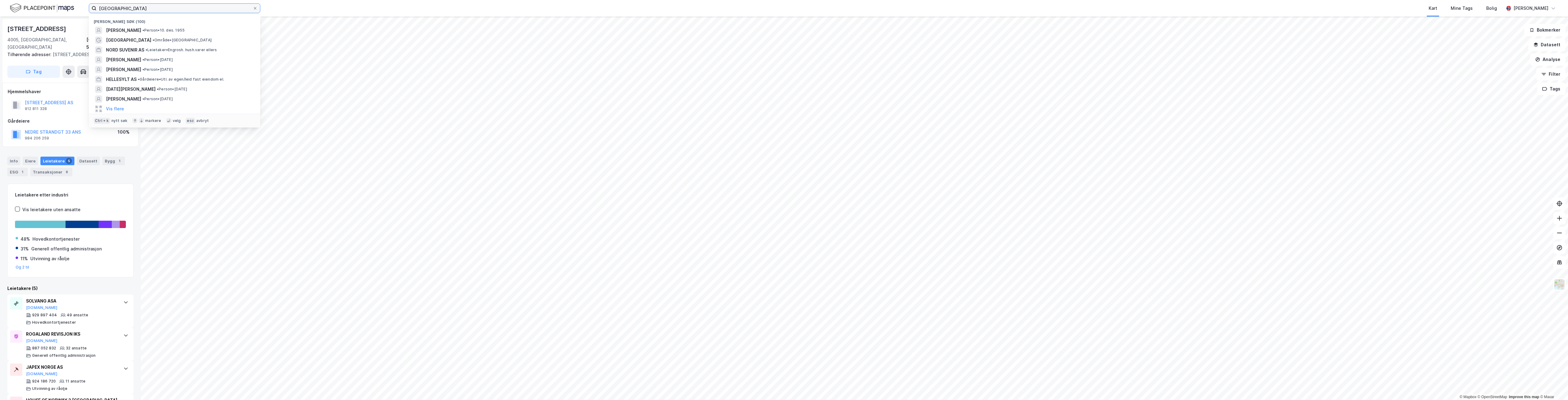
click at [114, 6] on input "stavanger" at bounding box center [174, 8] width 156 height 9
click at [114, 6] on input "stavanger" at bounding box center [174, 8] width 156 height 9
click at [114, 7] on input "stavanger" at bounding box center [174, 8] width 156 height 9
paste input "Skagen Eiendomsforvaltning AS"
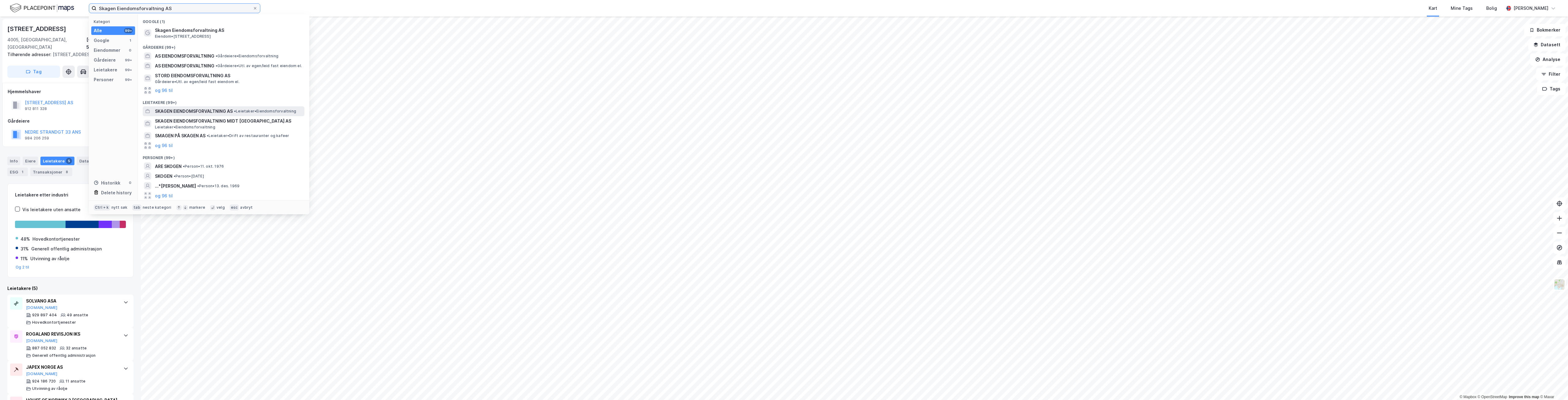
type input "Skagen Eiendomsforvaltning AS"
click at [222, 113] on span "SKAGEN EIENDOMSFORVALTNING AS" at bounding box center [194, 111] width 78 height 7
